Goal: Transaction & Acquisition: Purchase product/service

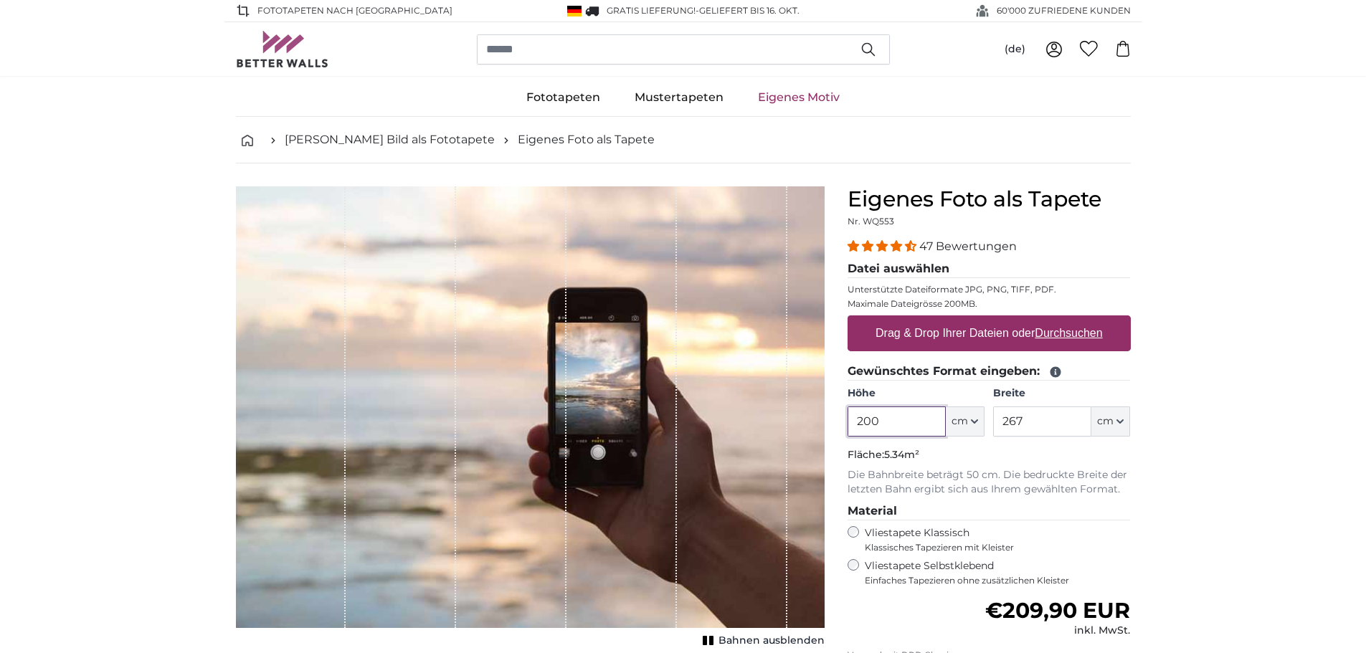
click at [910, 422] on input "200" at bounding box center [896, 421] width 98 height 30
type input "195"
click at [1015, 417] on input "267" at bounding box center [1042, 421] width 98 height 30
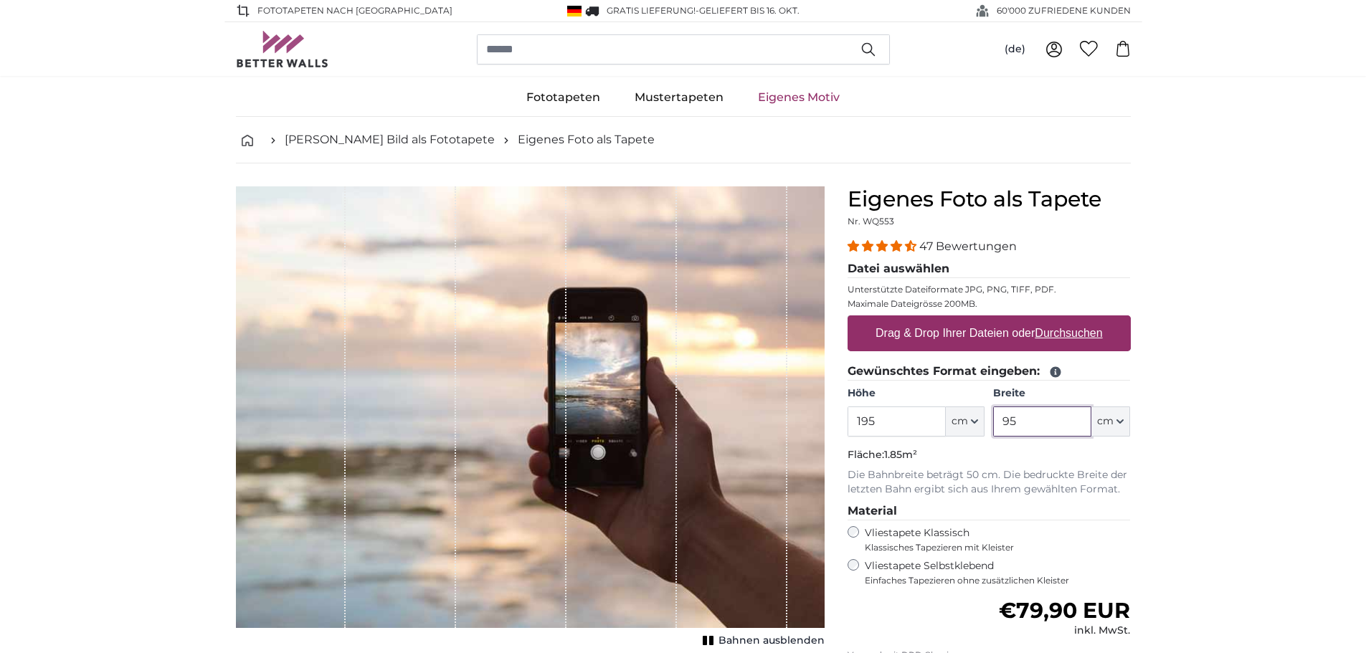
type input "95"
click at [1075, 331] on u "Durchsuchen" at bounding box center [1067, 333] width 67 height 12
click at [1075, 320] on input "Drag & Drop Ihrer Dateien oder Durchsuchen" at bounding box center [988, 317] width 283 height 4
type input "**********"
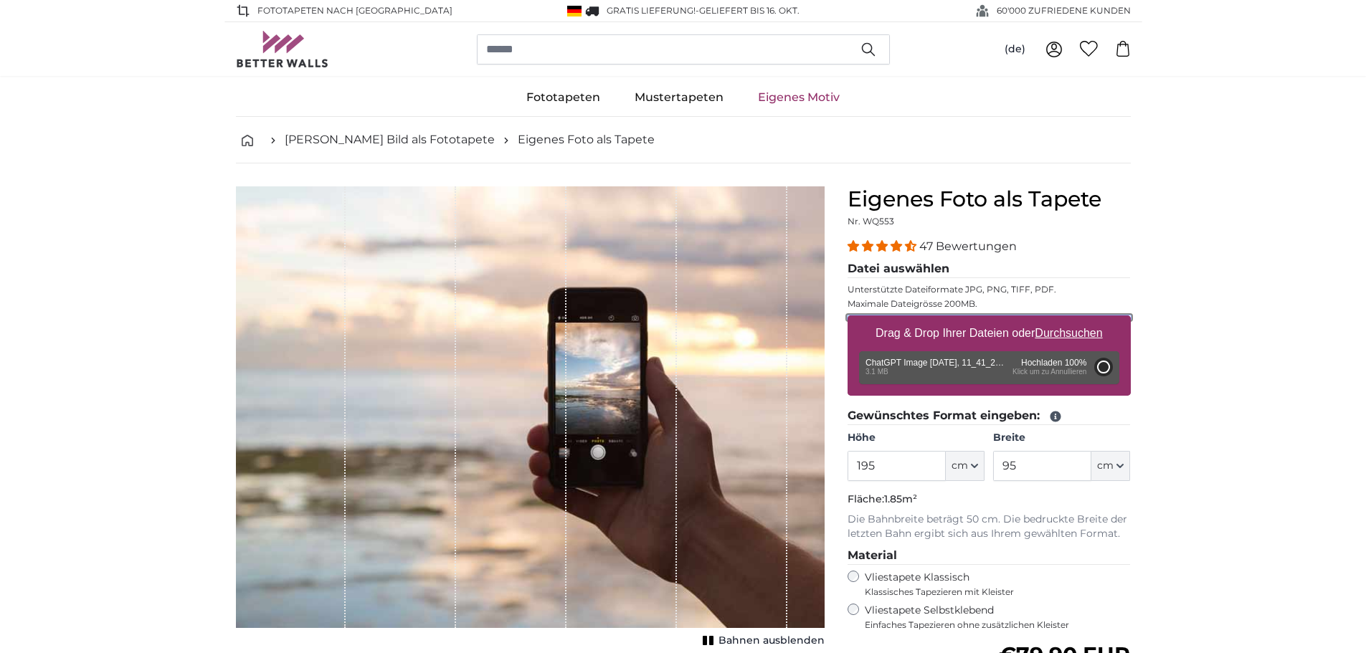
type input "98.5"
type input "66"
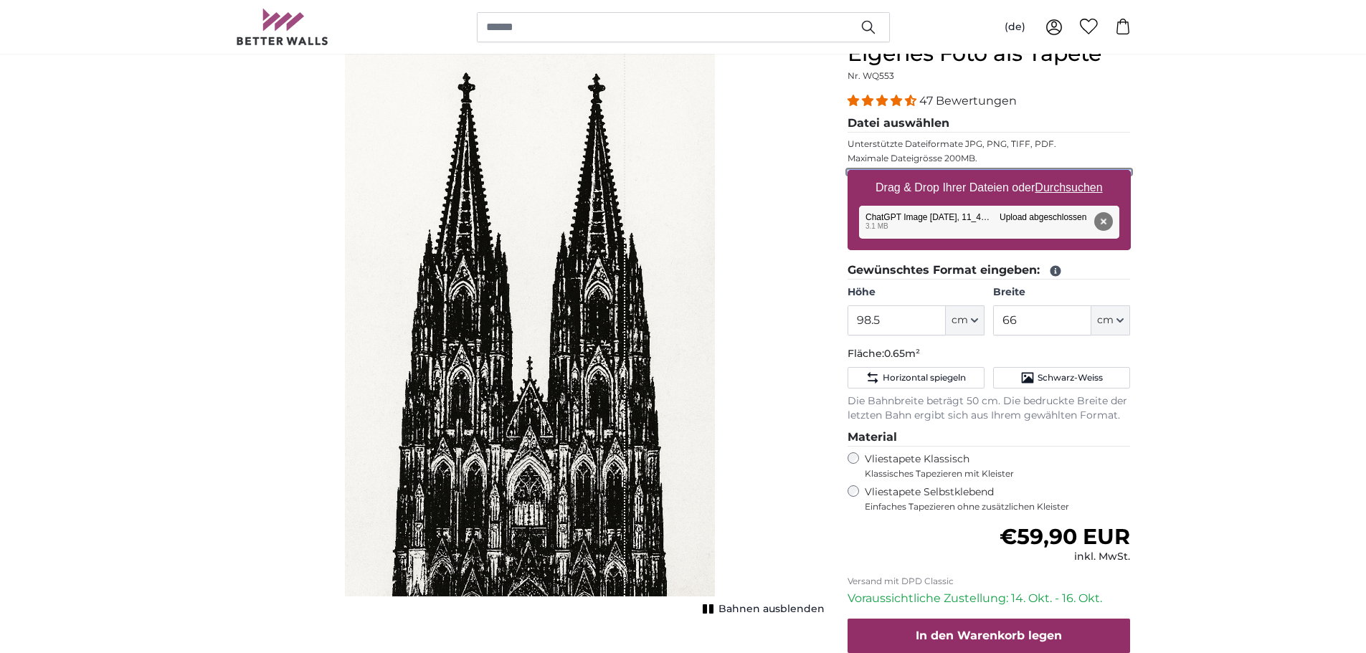
scroll to position [215, 0]
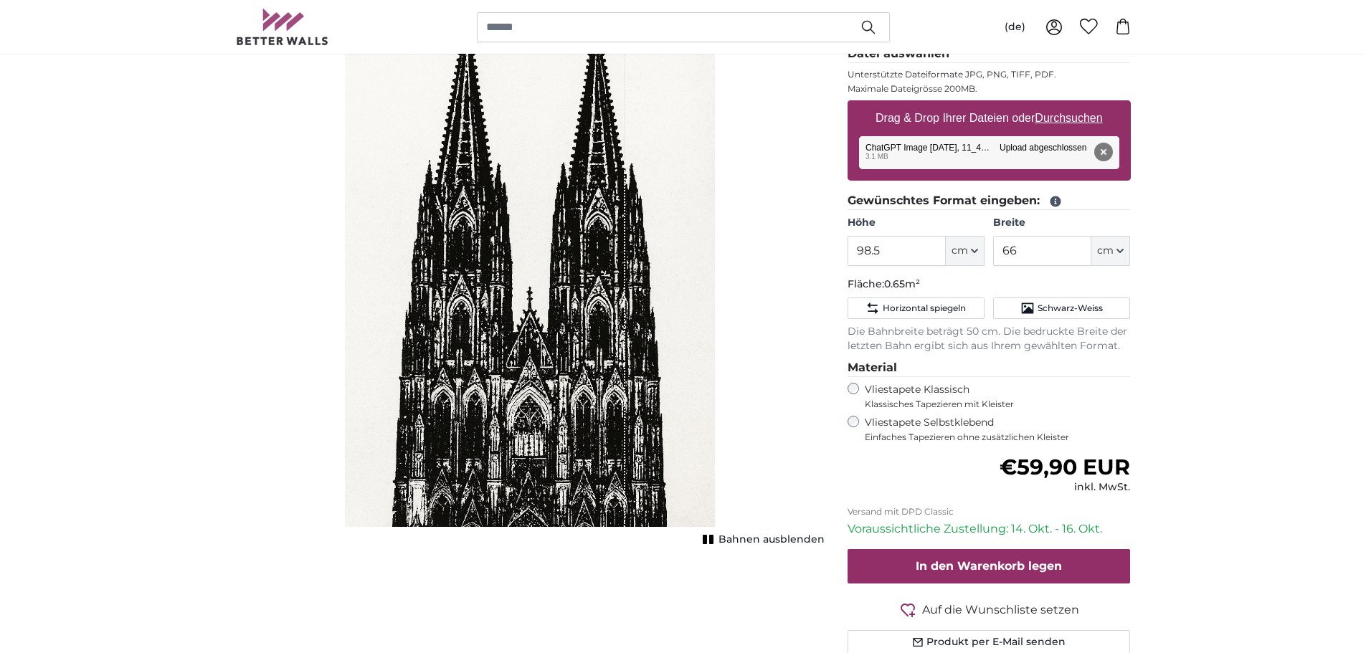
click at [781, 541] on span "Bahnen ausblenden" at bounding box center [771, 540] width 106 height 14
click at [781, 541] on span "Bahnen einblenden" at bounding box center [771, 540] width 105 height 14
click at [908, 311] on span "Horizontal spiegeln" at bounding box center [923, 308] width 83 height 11
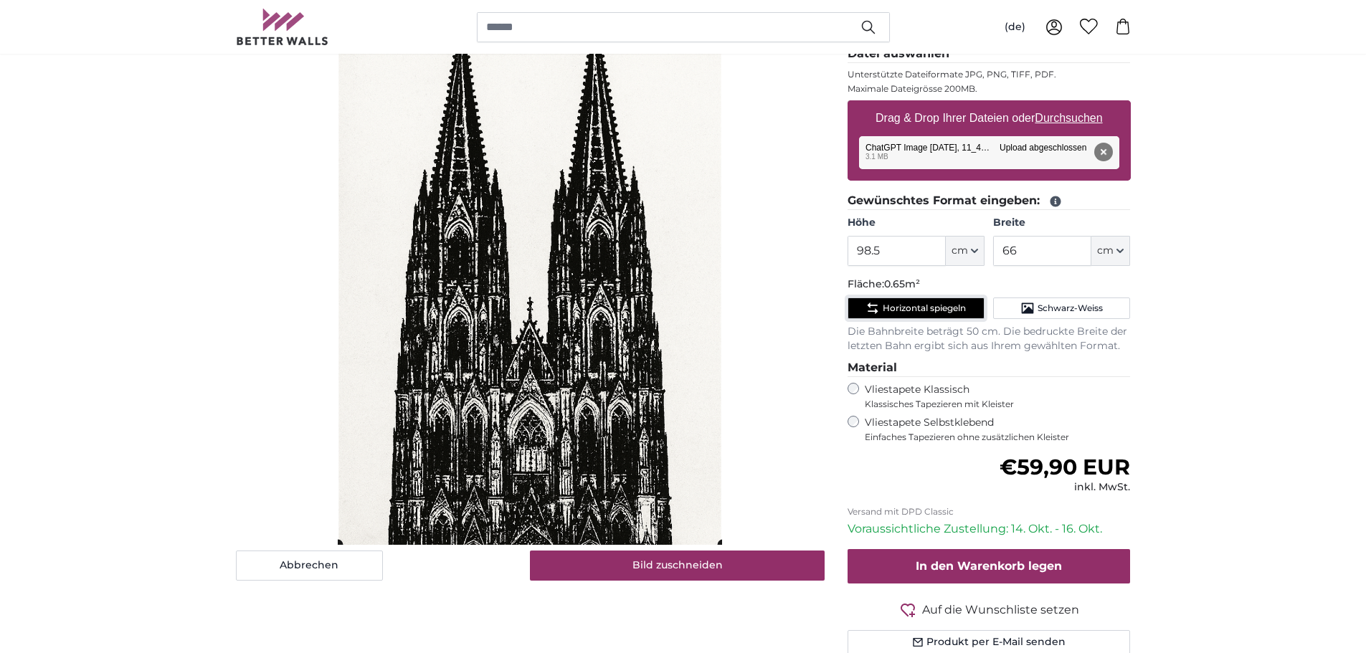
click at [529, 335] on cropper-handle at bounding box center [530, 258] width 384 height 574
click at [521, 376] on cropper-handle at bounding box center [530, 258] width 384 height 574
click at [1044, 299] on button "Schwarz-Weiss" at bounding box center [1061, 309] width 137 height 22
click at [1055, 310] on span "Schwarz-Weiss" at bounding box center [1069, 308] width 65 height 11
click at [923, 314] on span "Horizontal spiegeln" at bounding box center [923, 308] width 83 height 11
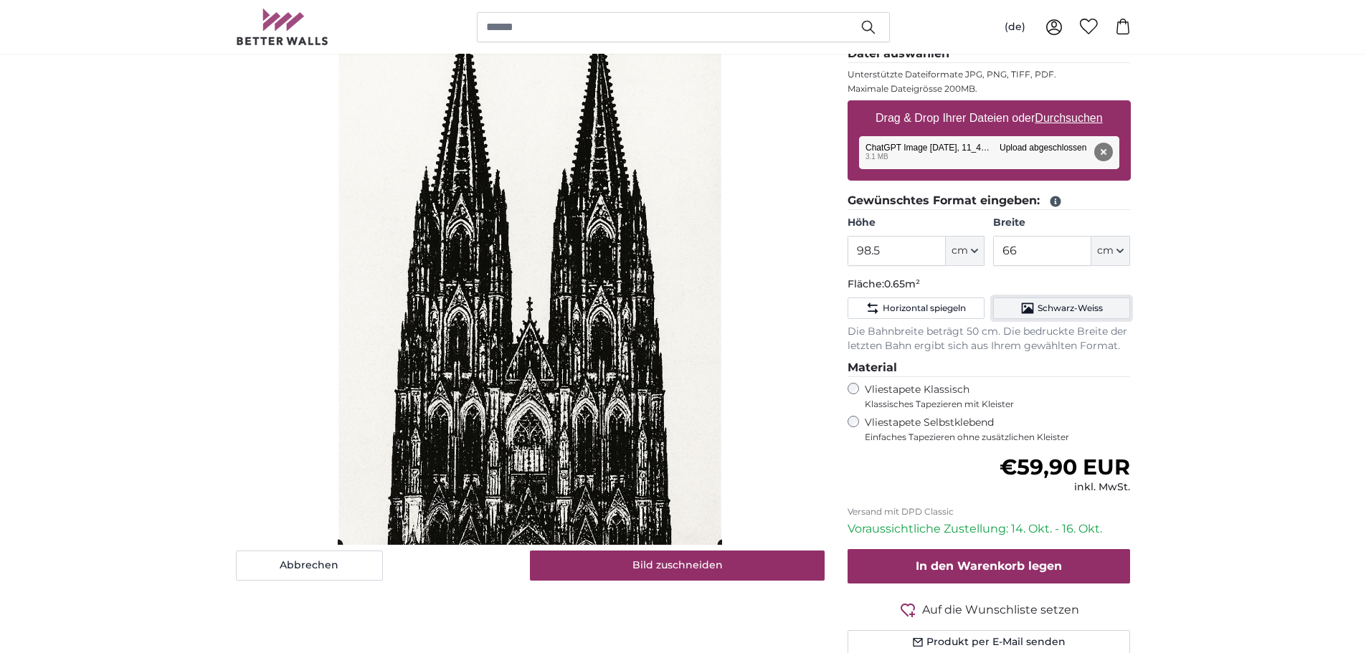
click at [1067, 316] on button "Schwarz-Weiss" at bounding box center [1061, 309] width 137 height 22
click at [925, 316] on button "Horizontal spiegeln" at bounding box center [915, 309] width 137 height 22
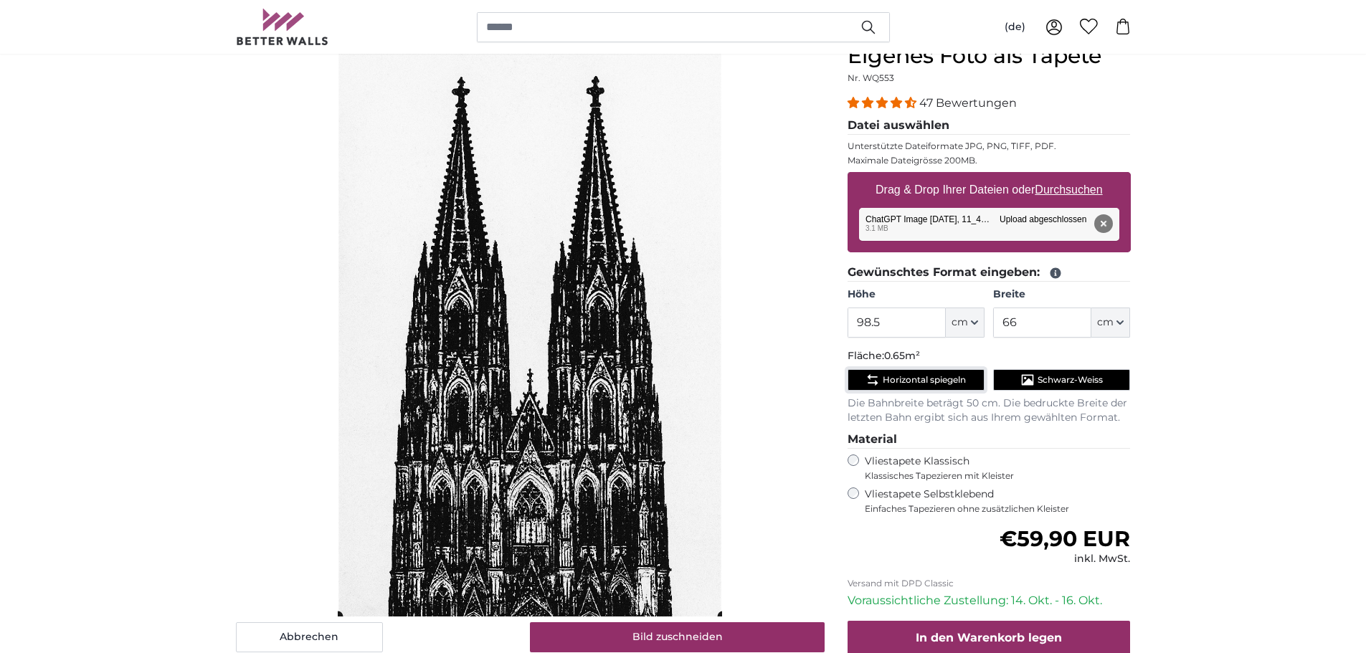
scroll to position [287, 0]
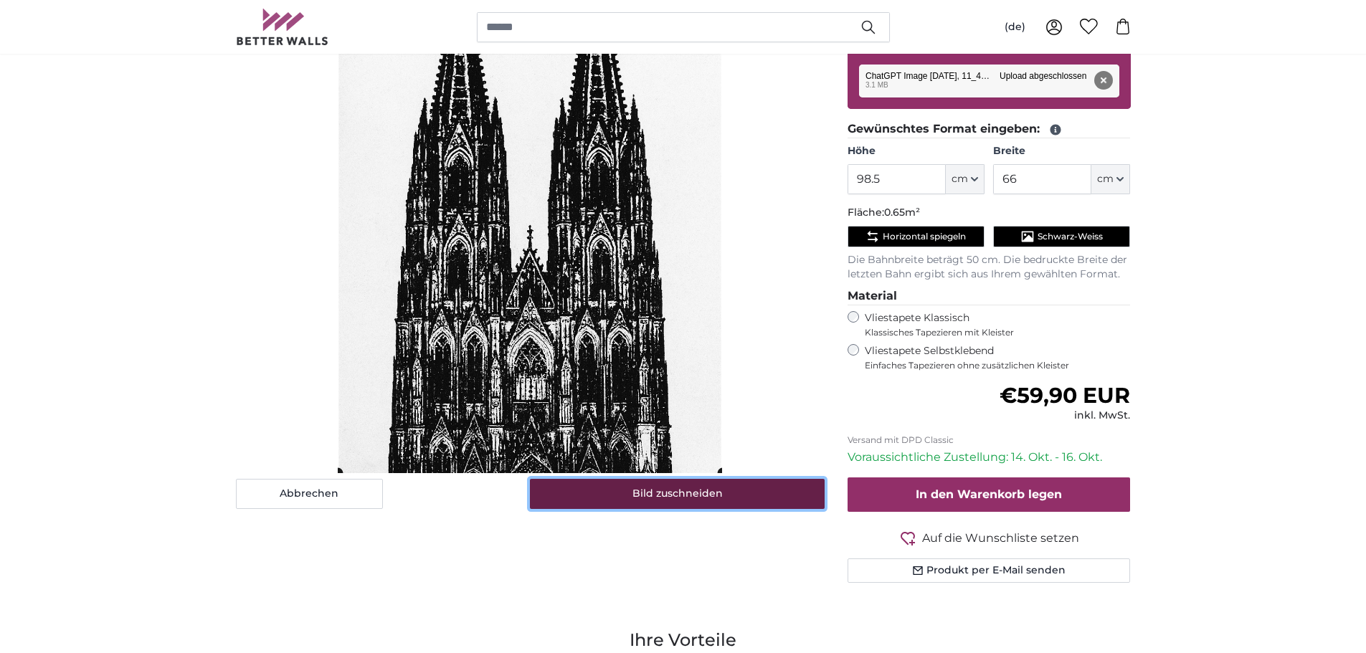
click at [698, 497] on button "Bild zuschneiden" at bounding box center [677, 494] width 295 height 30
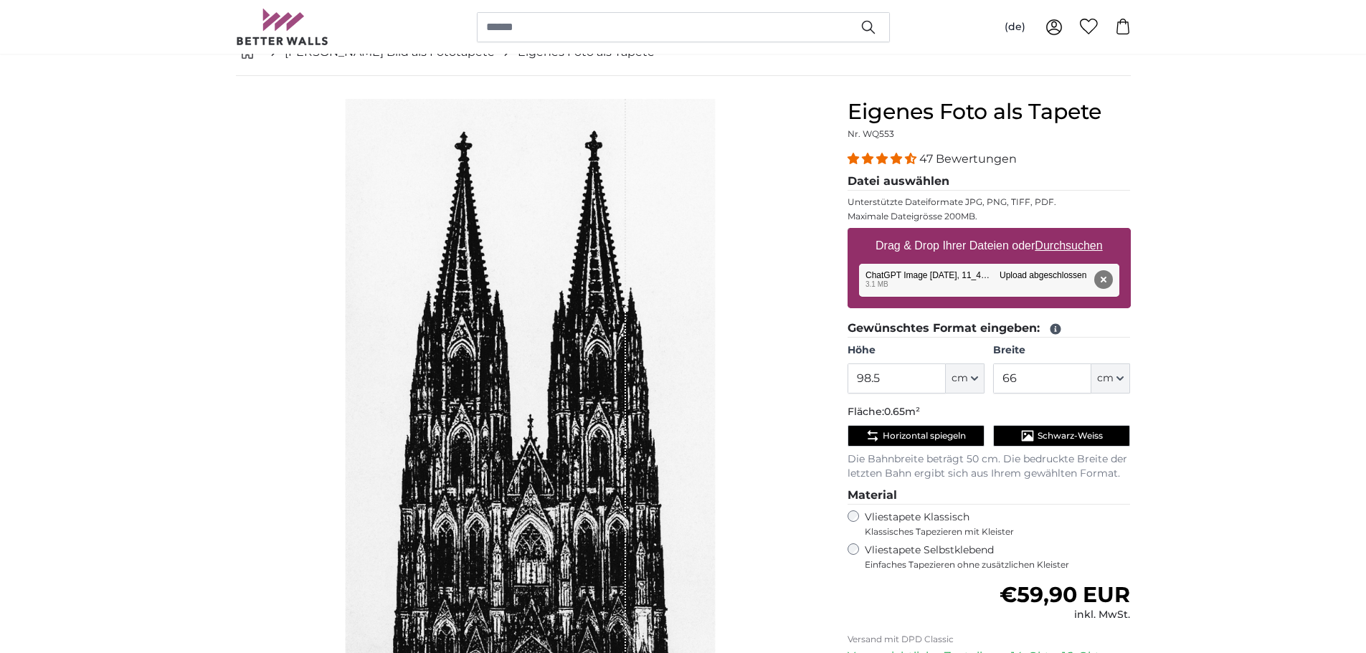
scroll to position [72, 0]
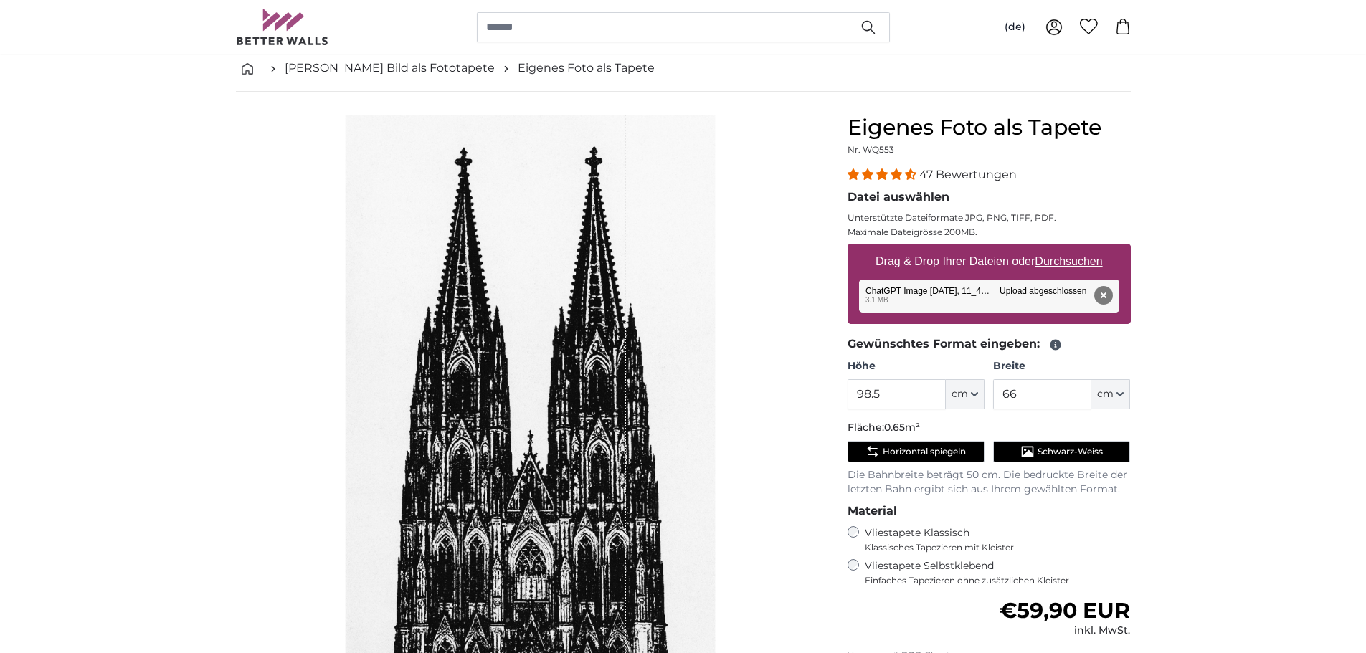
drag, startPoint x: 625, startPoint y: 156, endPoint x: 609, endPoint y: 156, distance: 15.8
click at [609, 156] on div "1 of 1" at bounding box center [485, 393] width 282 height 556
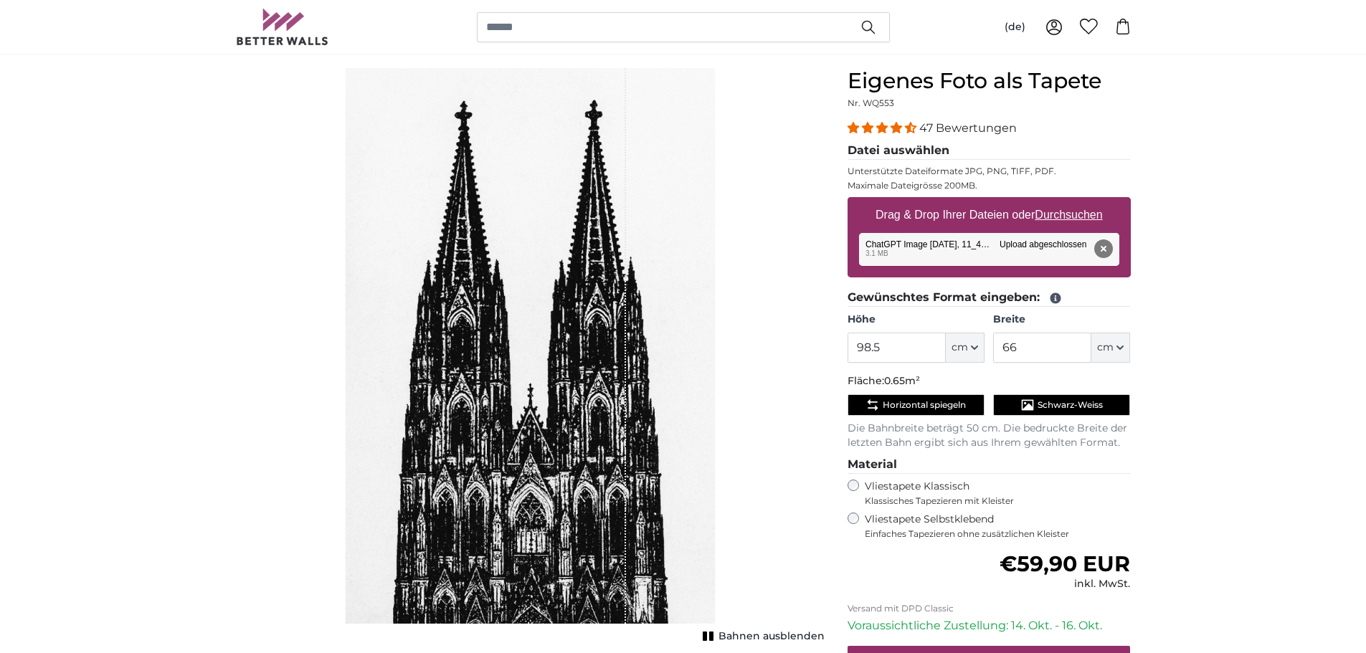
scroll to position [143, 0]
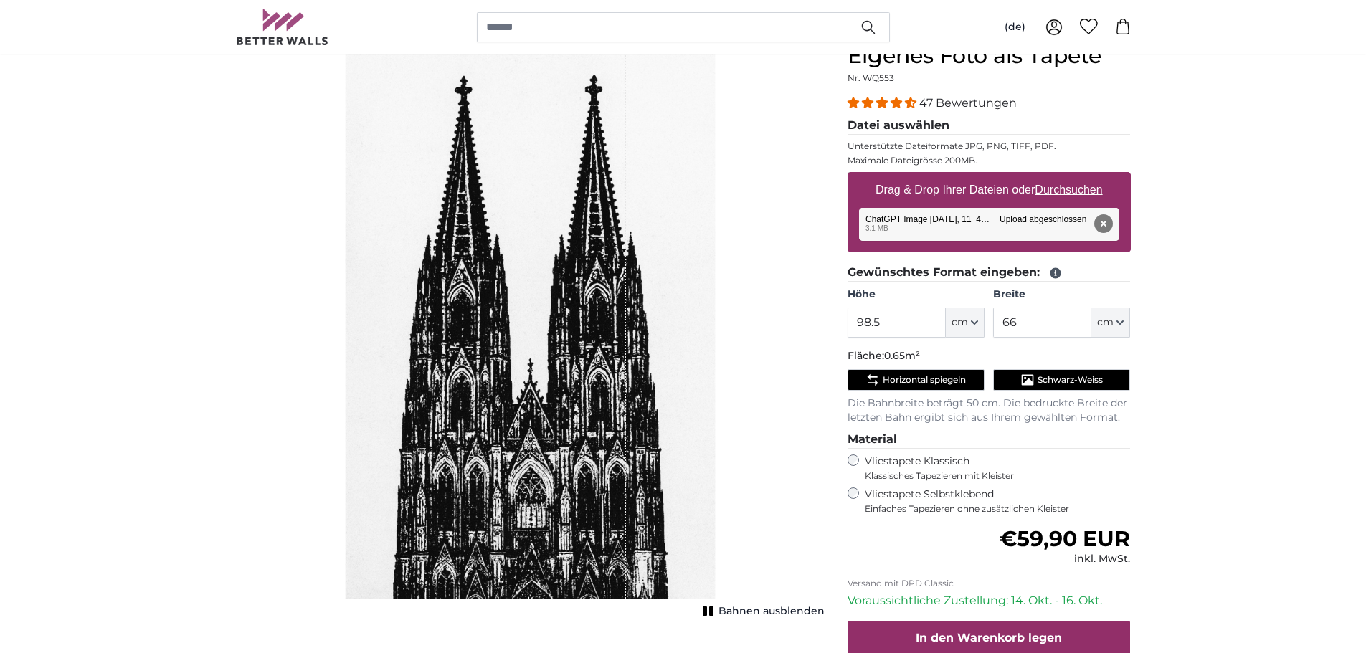
drag, startPoint x: 622, startPoint y: 584, endPoint x: 601, endPoint y: 579, distance: 21.4
click at [603, 581] on div "1 of 1" at bounding box center [485, 321] width 282 height 556
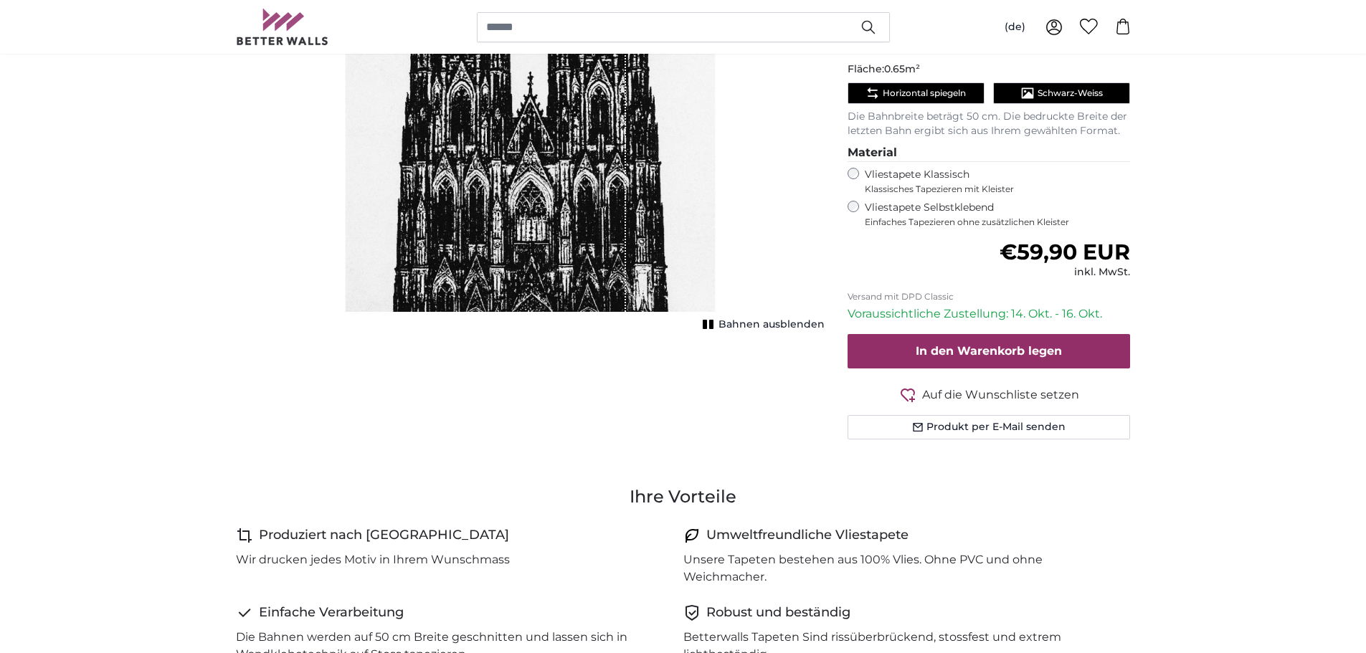
scroll to position [72, 0]
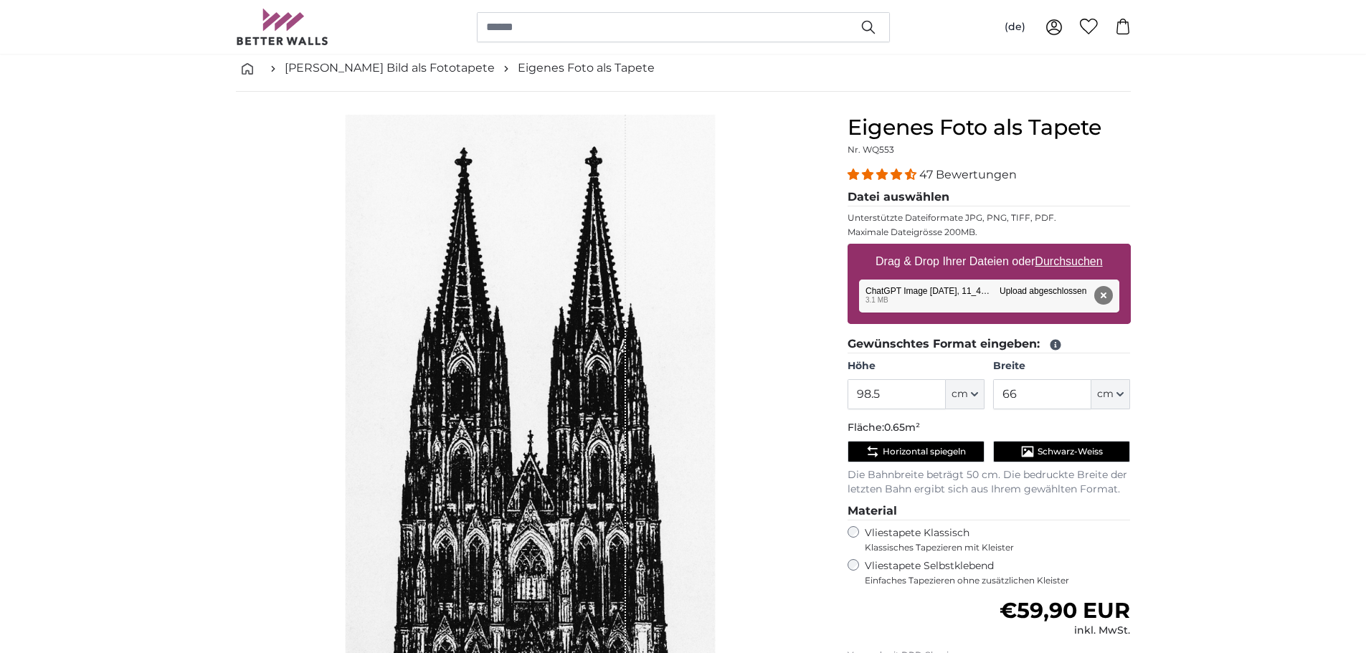
click at [622, 151] on div "1 of 1" at bounding box center [485, 393] width 282 height 556
click at [625, 169] on div "1 of 1" at bounding box center [485, 393] width 282 height 556
click at [923, 449] on span "Horizontal spiegeln" at bounding box center [923, 451] width 83 height 11
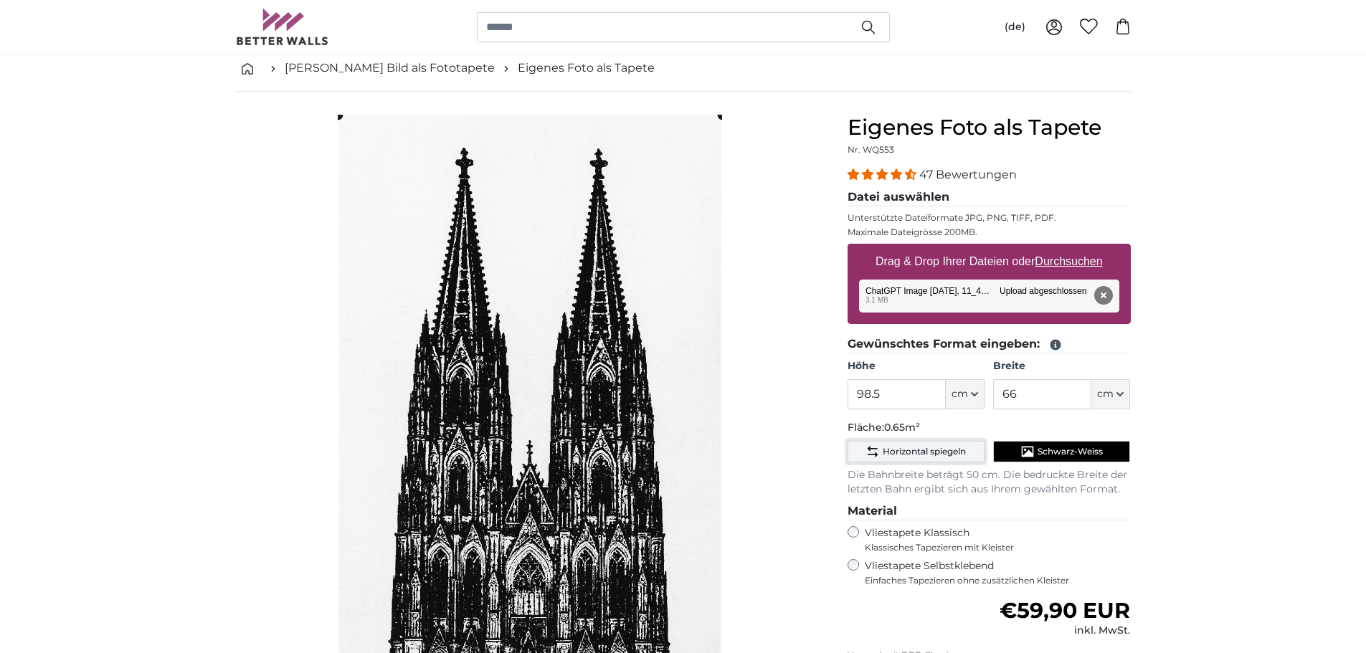
click at [923, 449] on span "Horizontal spiegeln" at bounding box center [923, 451] width 83 height 11
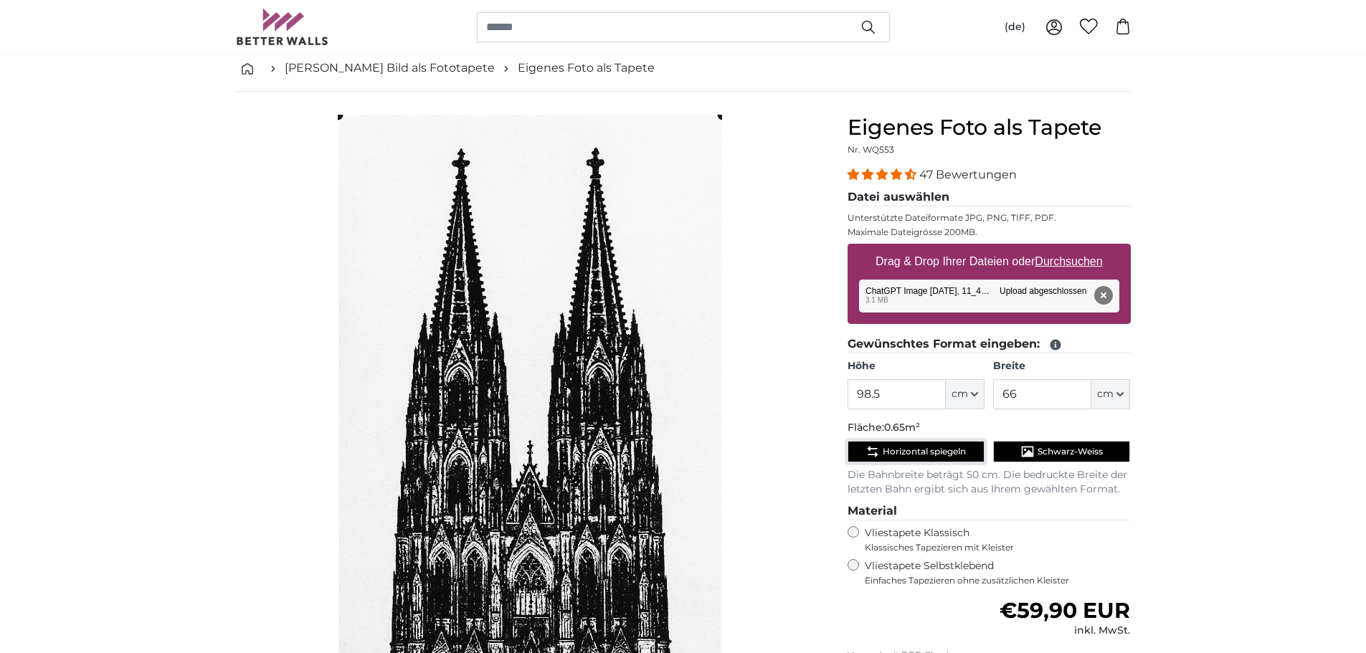
click at [923, 449] on span "Horizontal spiegeln" at bounding box center [923, 451] width 83 height 11
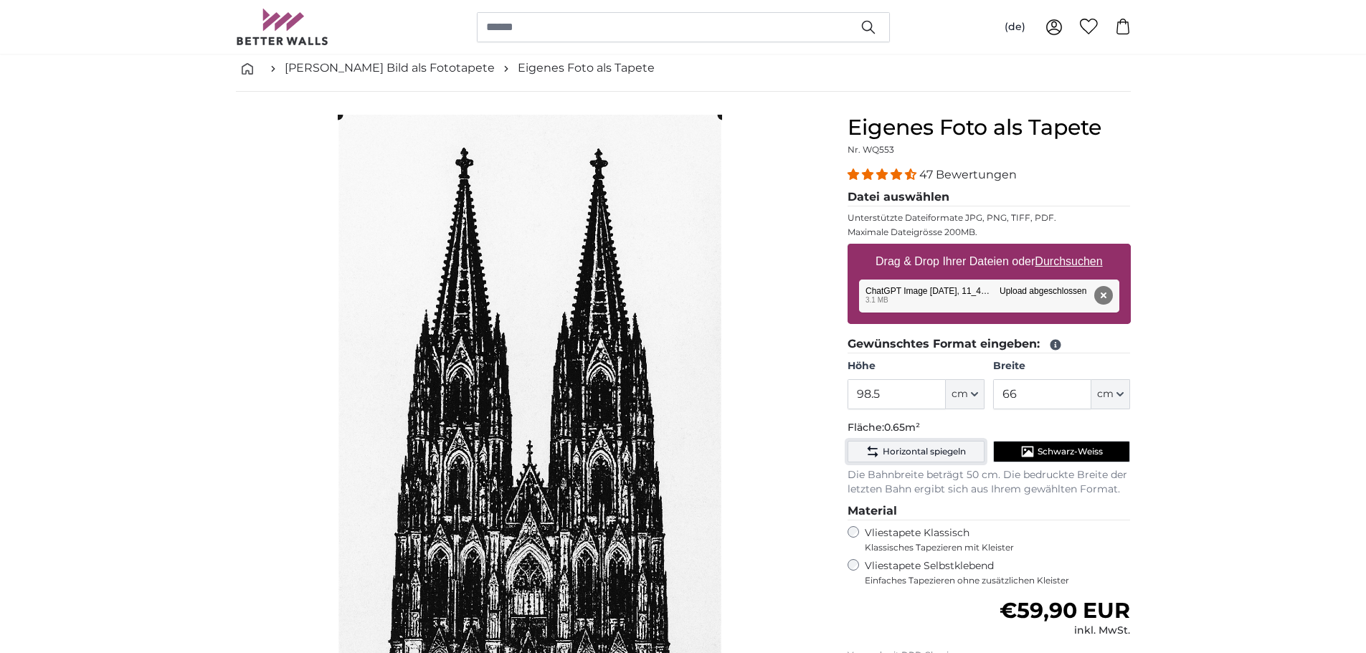
click at [923, 449] on span "Horizontal spiegeln" at bounding box center [923, 451] width 83 height 11
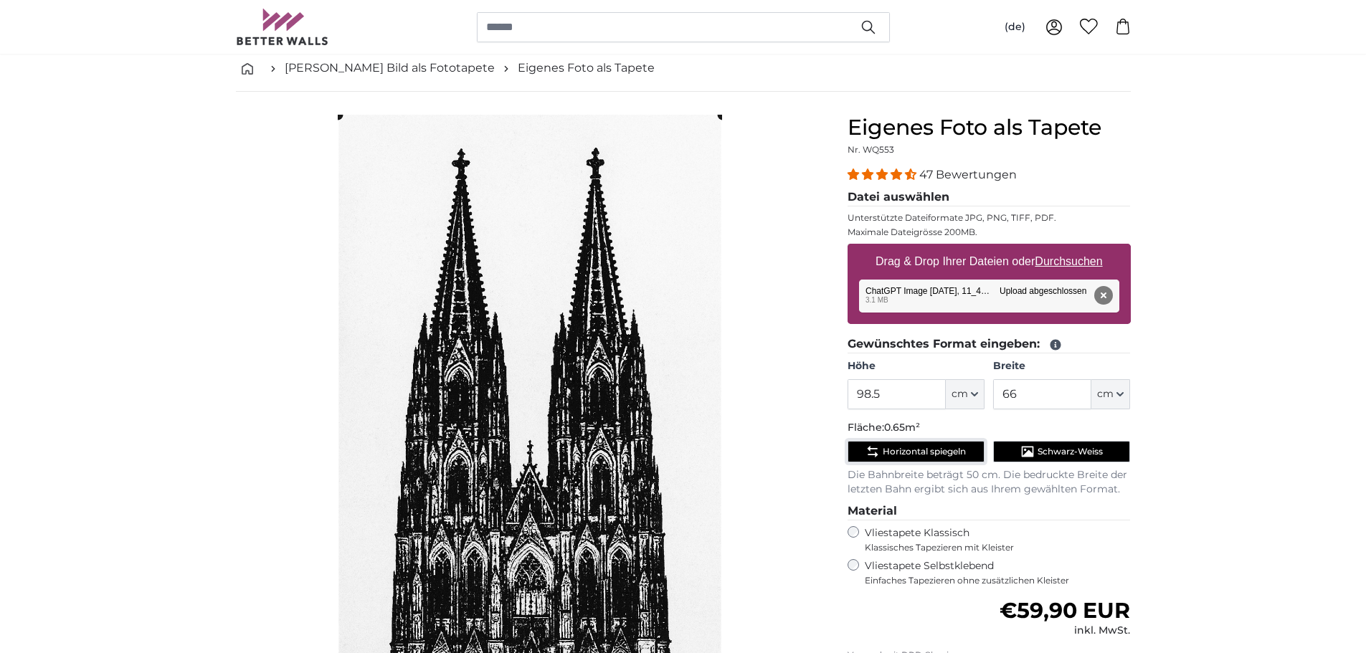
click at [923, 449] on span "Horizontal spiegeln" at bounding box center [923, 451] width 83 height 11
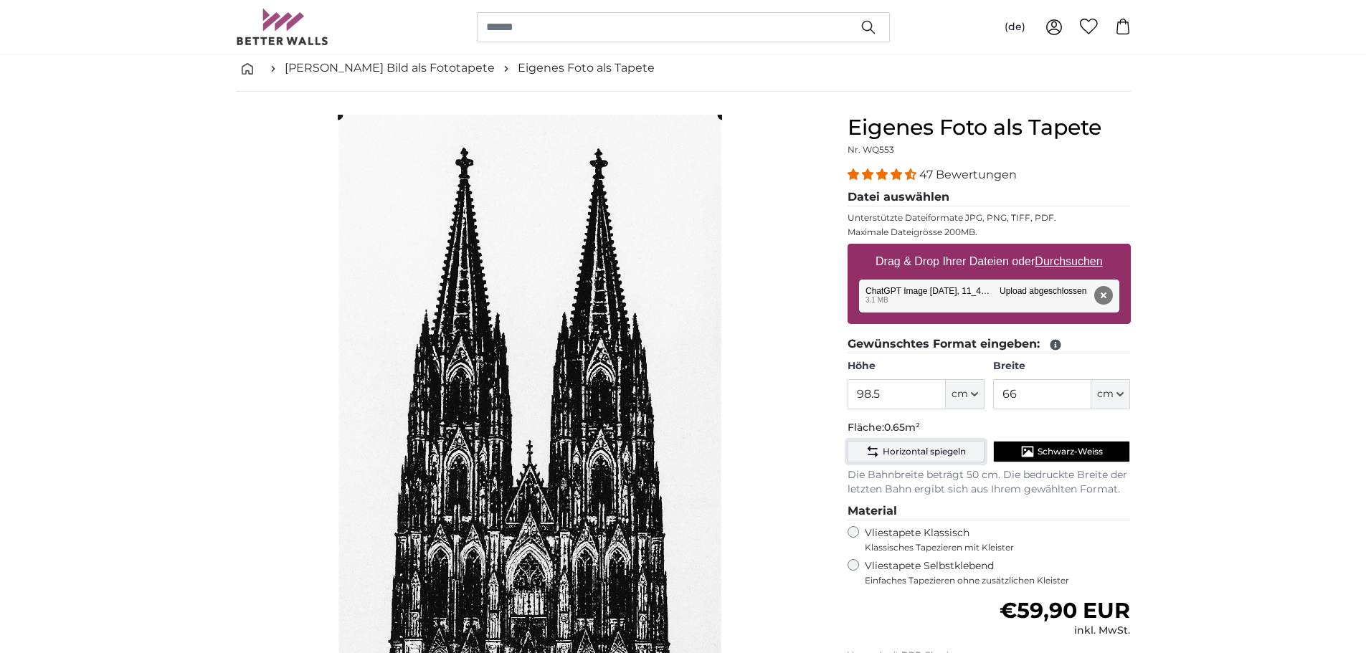
click at [923, 449] on span "Horizontal spiegeln" at bounding box center [923, 451] width 83 height 11
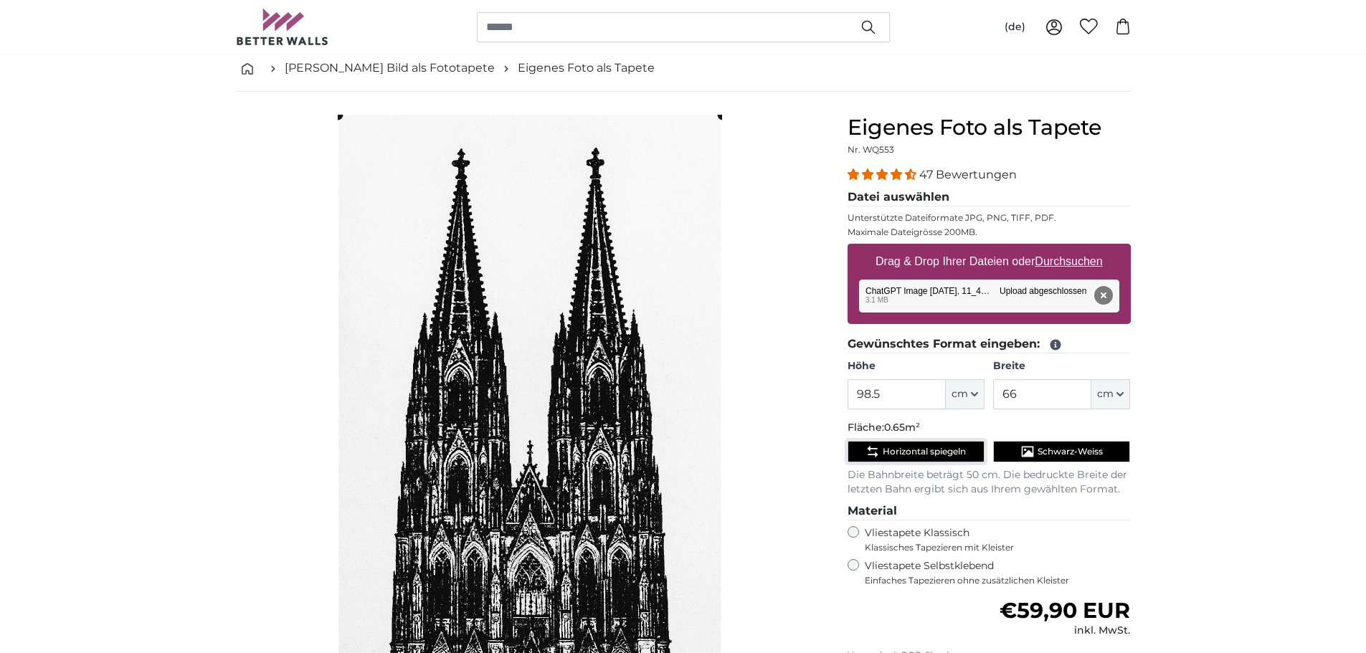
click at [923, 449] on span "Horizontal spiegeln" at bounding box center [923, 451] width 83 height 11
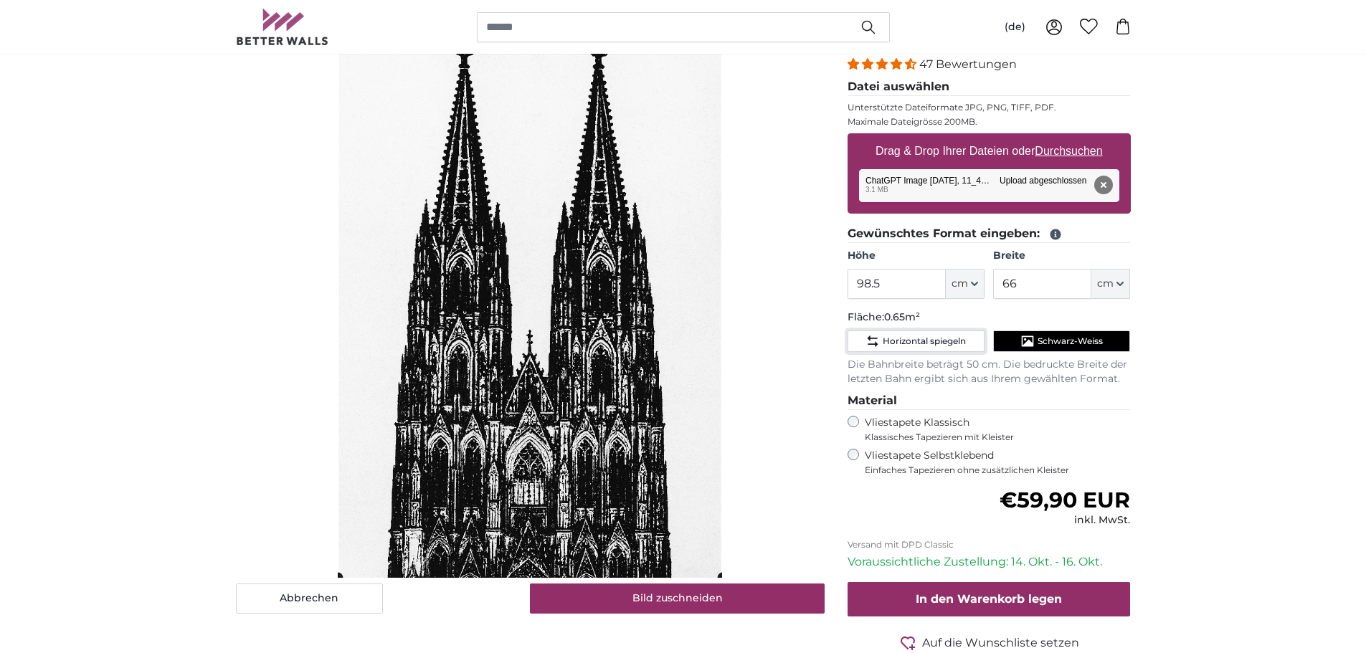
scroll to position [215, 0]
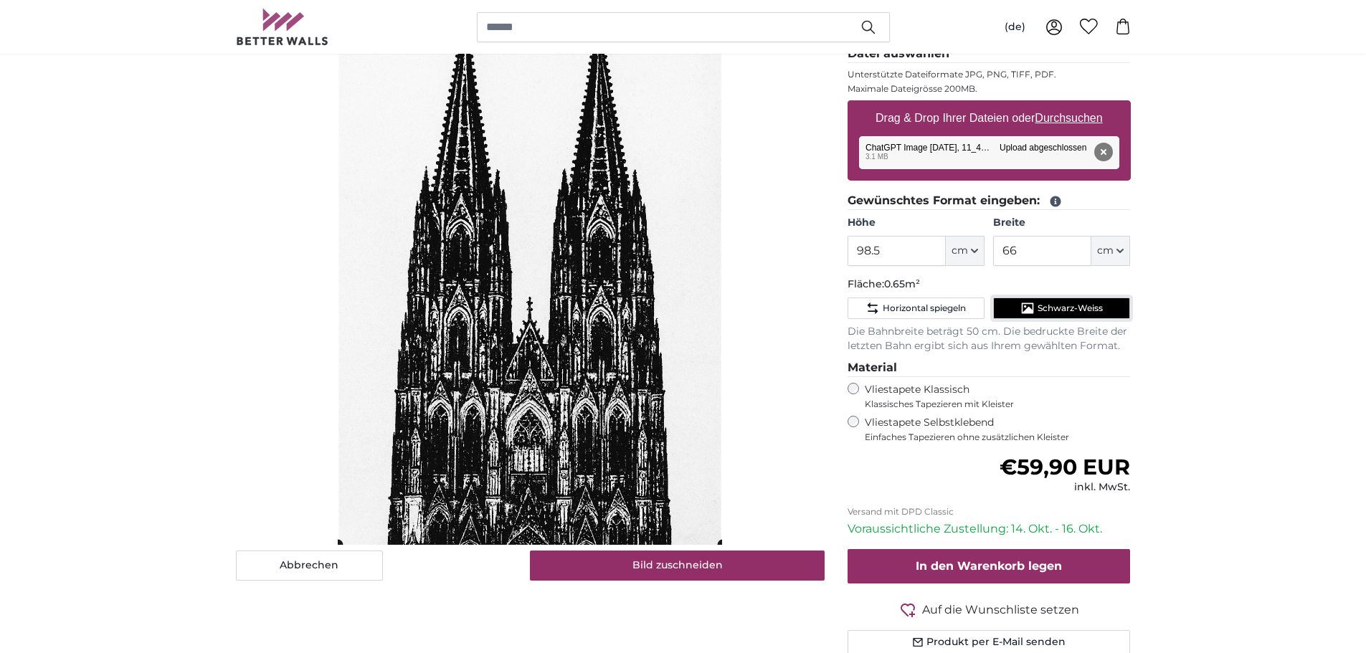
click at [1090, 306] on span "Schwarz-Weiss" at bounding box center [1069, 308] width 65 height 11
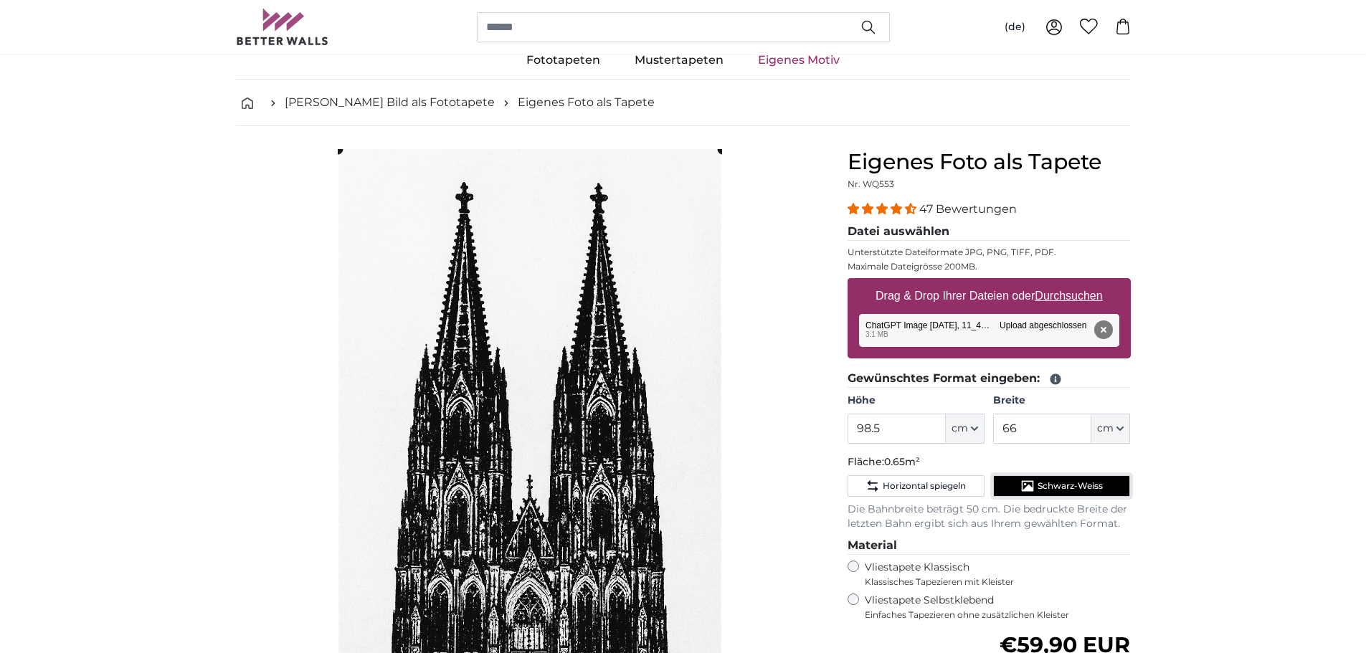
scroll to position [0, 0]
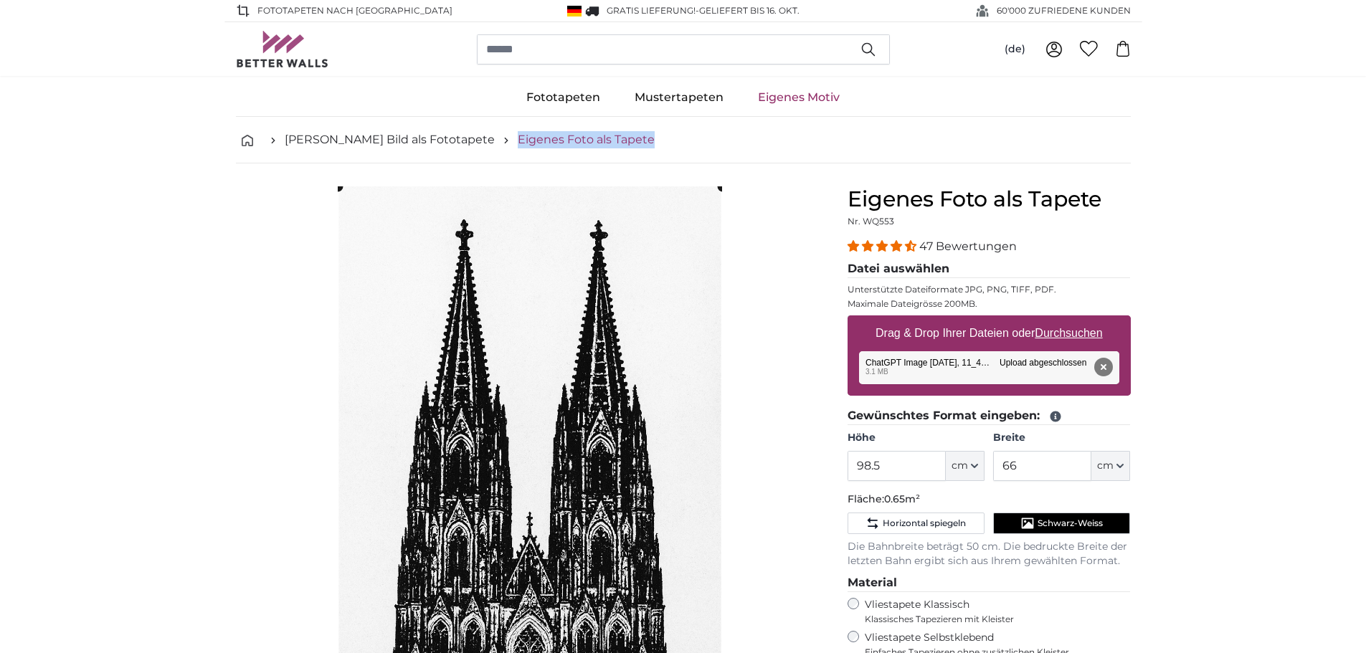
drag, startPoint x: 613, startPoint y: 143, endPoint x: 467, endPoint y: 144, distance: 146.2
click at [467, 144] on ul "[PERSON_NAME] Bild als Fototapete Eigenes Foto als Tapete" at bounding box center [683, 139] width 895 height 17
copy link "Eigenes Foto als Tapete"
